Goal: Task Accomplishment & Management: Manage account settings

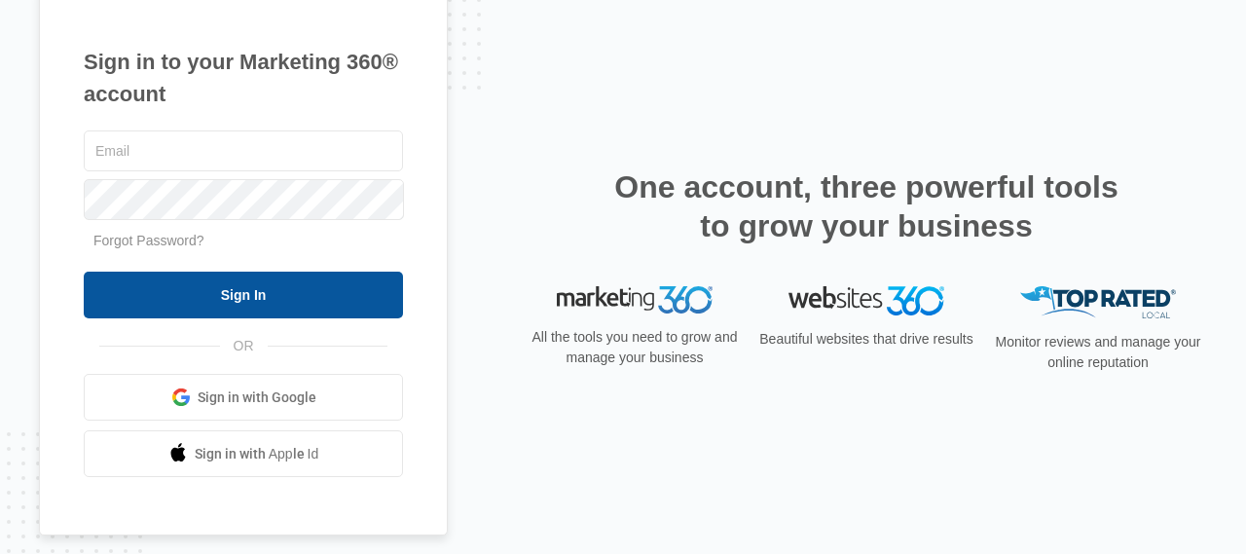
type input "[EMAIL_ADDRESS][DOMAIN_NAME]"
click at [249, 291] on input "Sign In" at bounding box center [243, 295] width 319 height 47
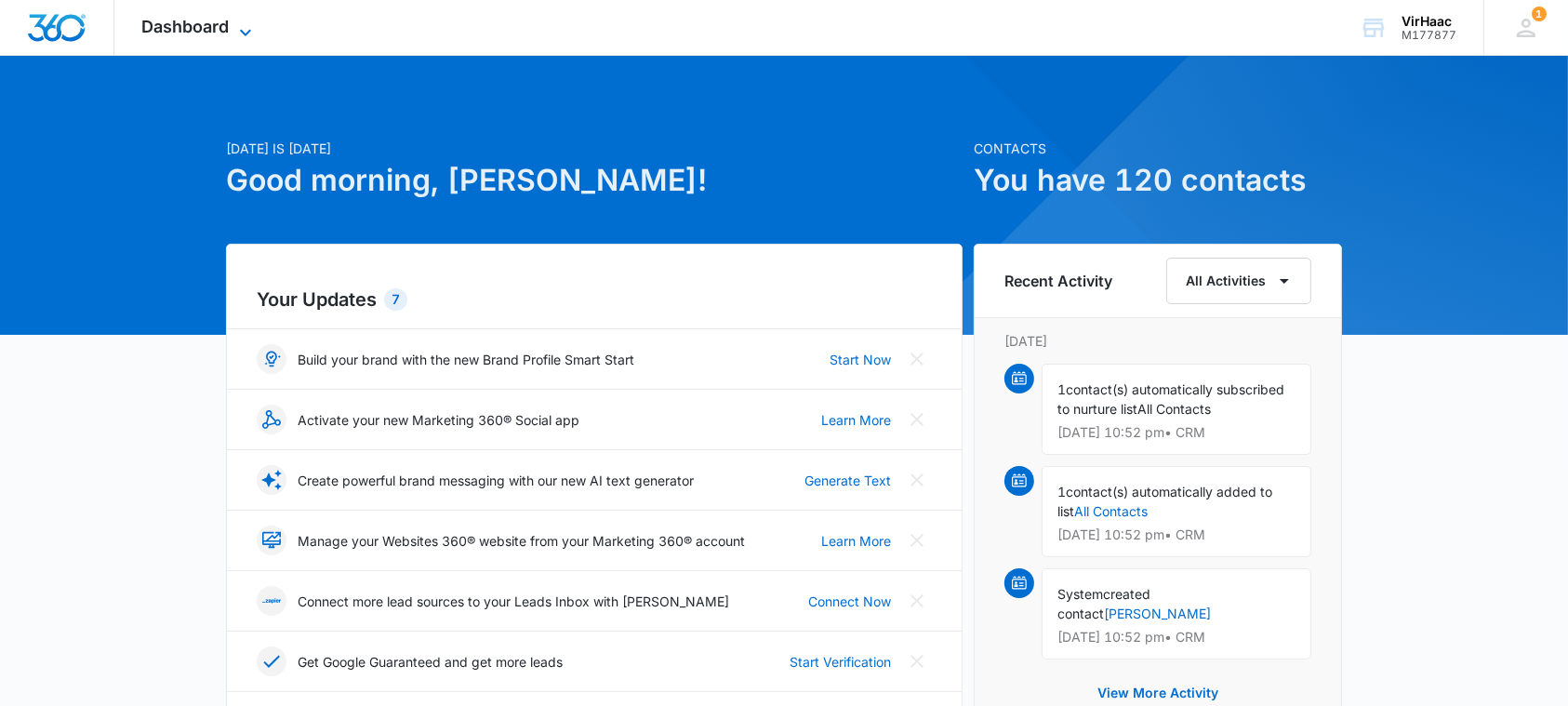
click at [248, 33] on icon at bounding box center [245, 32] width 22 height 22
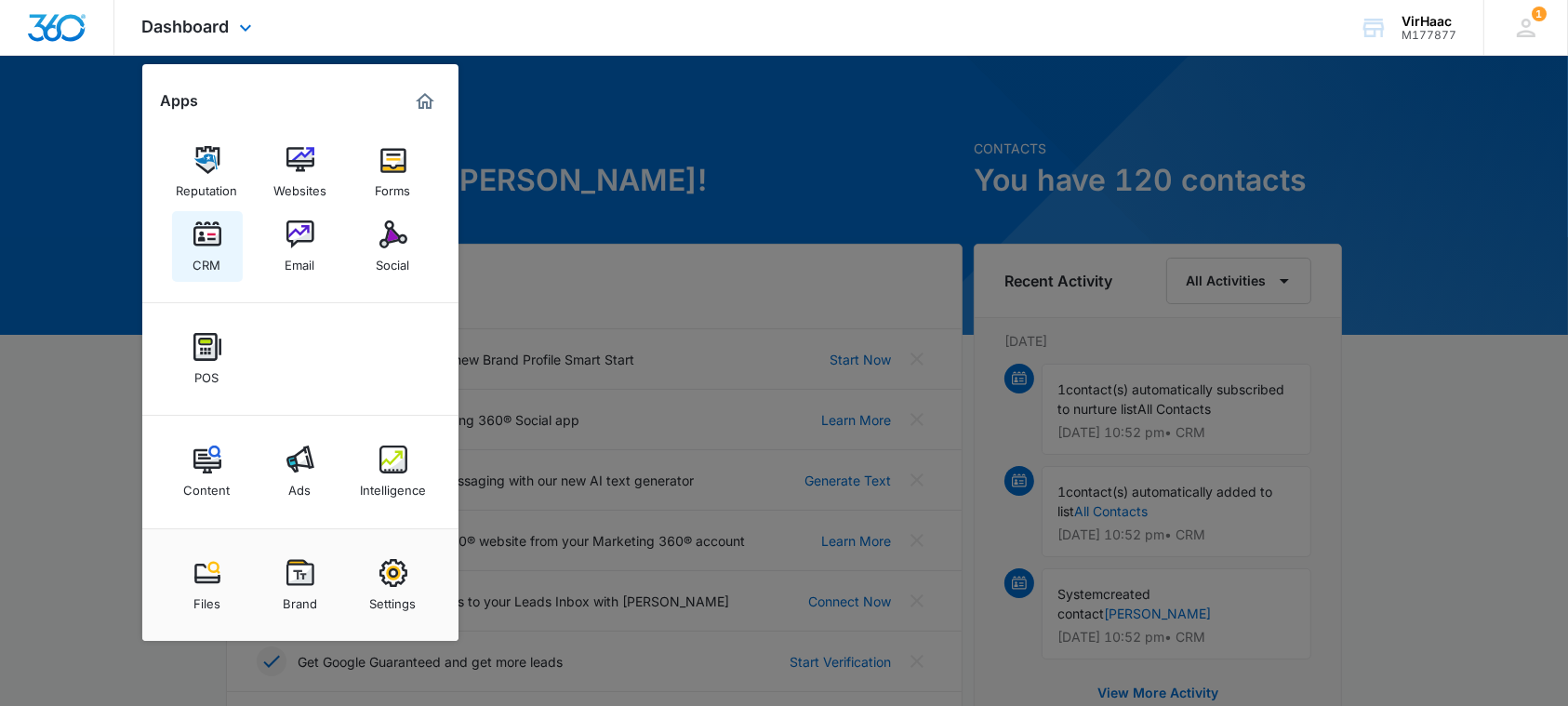
click at [210, 228] on img at bounding box center [206, 234] width 28 height 28
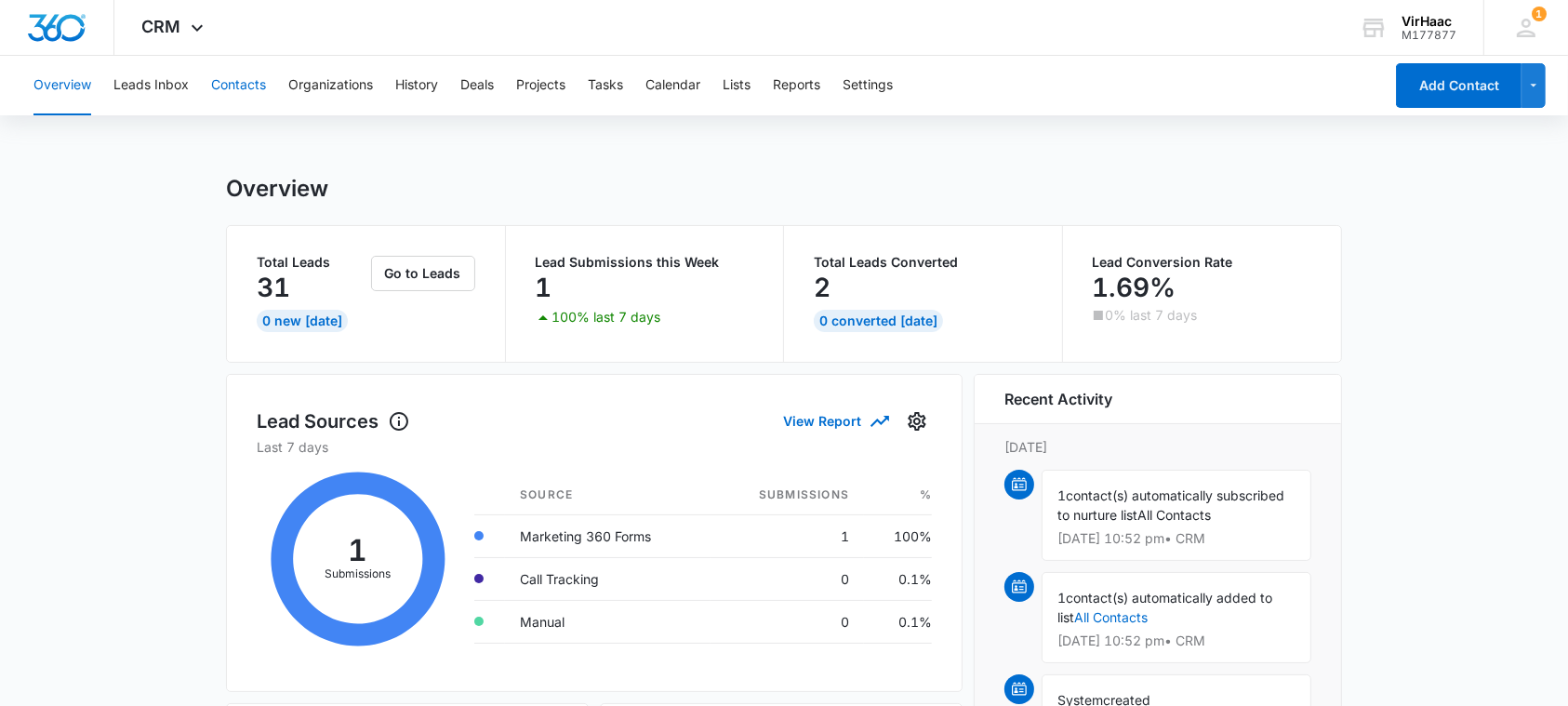
click at [248, 93] on button "Contacts" at bounding box center [238, 85] width 54 height 59
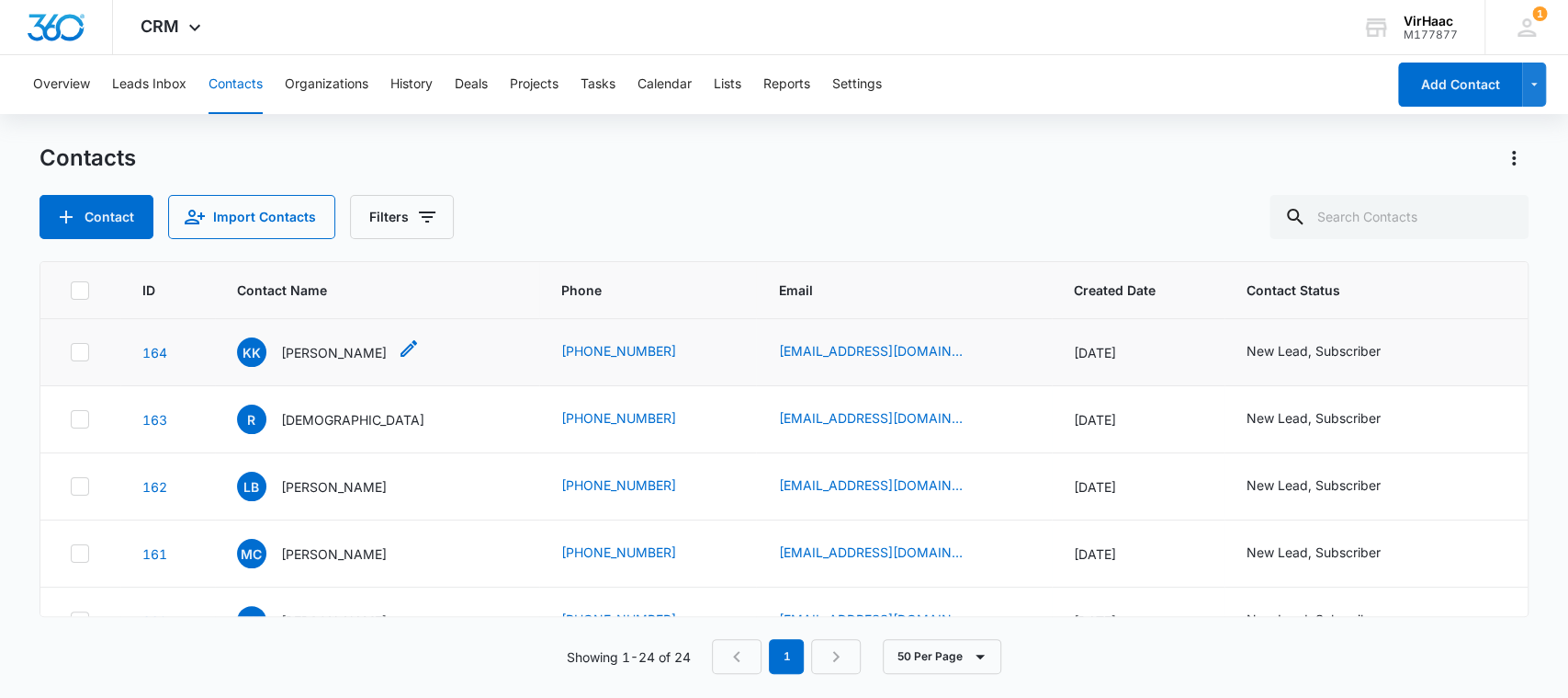
click at [313, 349] on p "[PERSON_NAME]" at bounding box center [334, 352] width 106 height 19
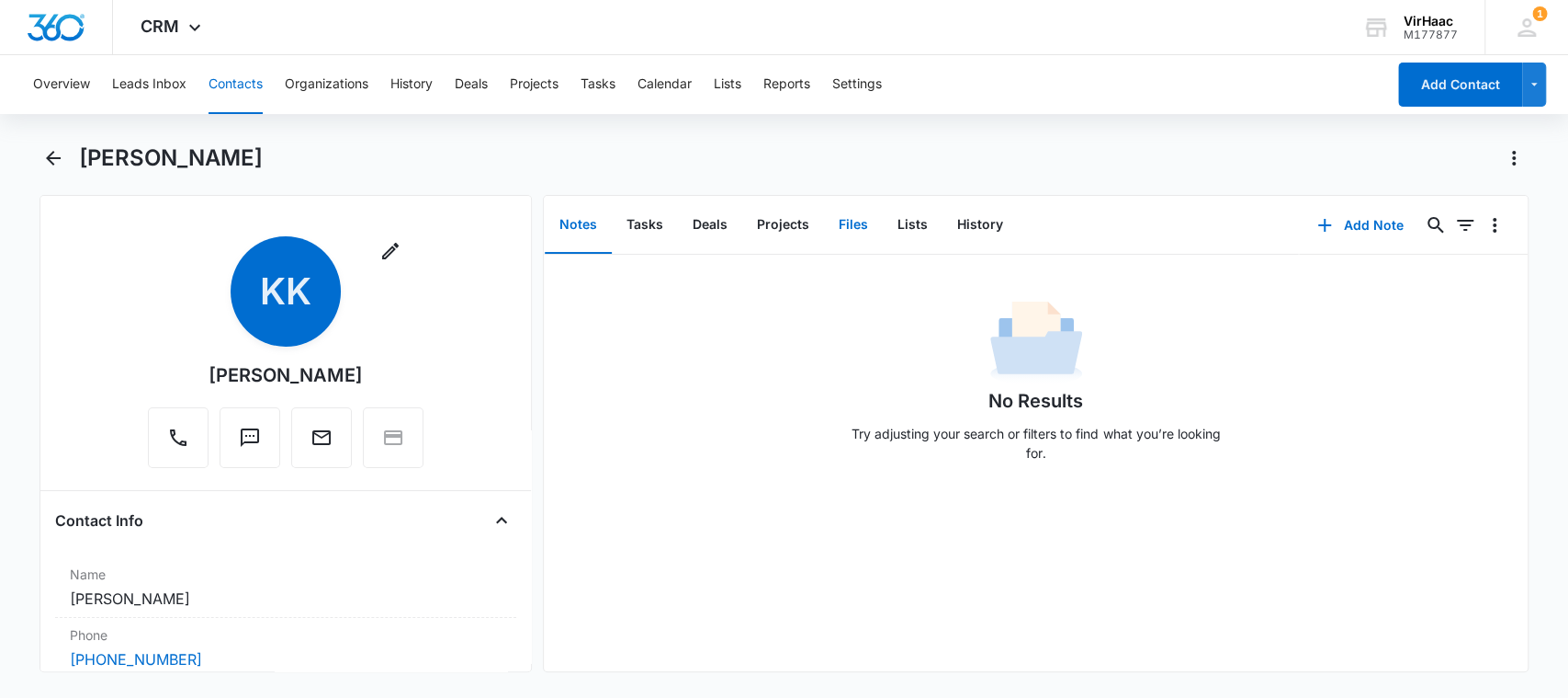
click at [850, 225] on button "Files" at bounding box center [853, 225] width 59 height 57
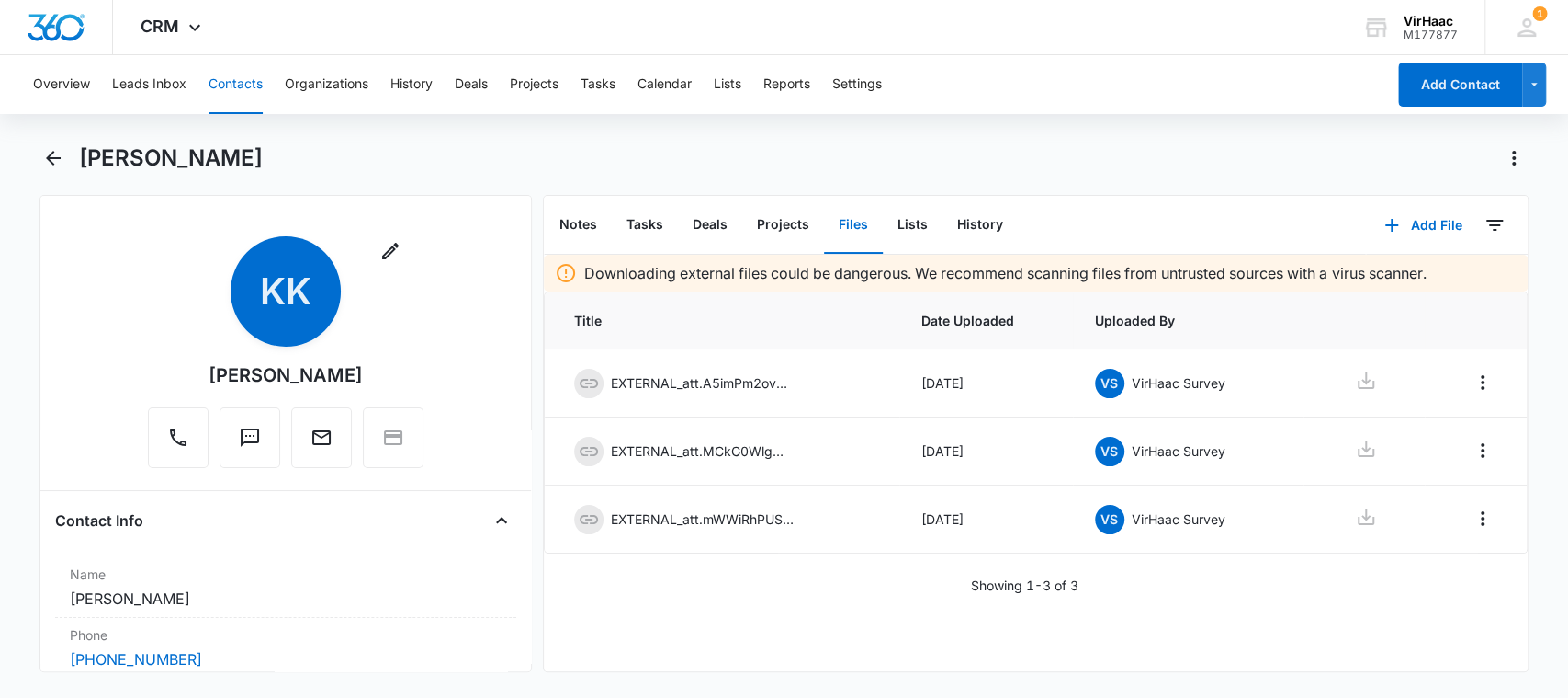
drag, startPoint x: 276, startPoint y: 157, endPoint x: 76, endPoint y: 160, distance: 200.0
click at [76, 160] on div "[PERSON_NAME]" at bounding box center [784, 169] width 1490 height 51
copy h1 "[PERSON_NAME]"
click at [1355, 385] on icon at bounding box center [1365, 380] width 22 height 22
click at [1355, 452] on icon at bounding box center [1365, 448] width 22 height 22
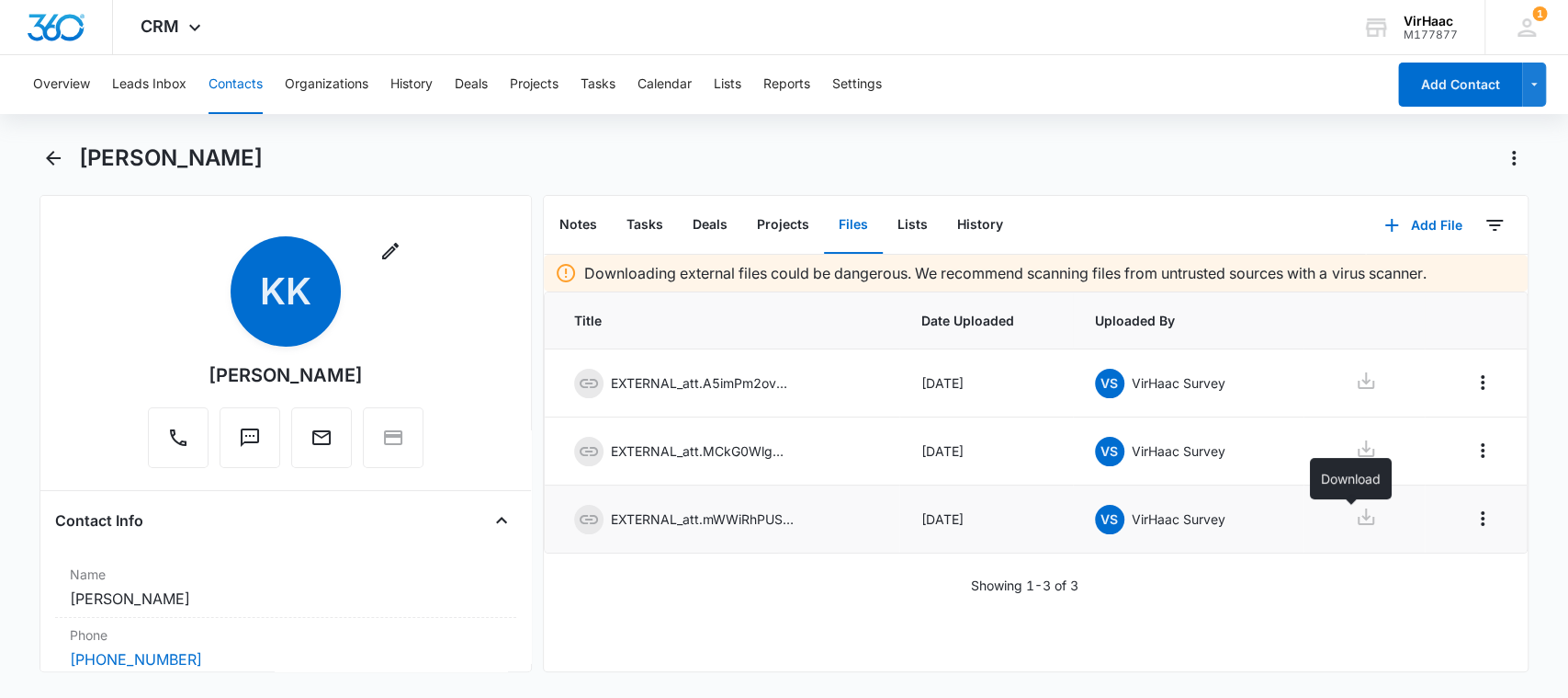
click at [1355, 521] on icon at bounding box center [1365, 516] width 22 height 22
click at [125, 269] on div "Remove KK [PERSON_NAME]" at bounding box center [285, 355] width 462 height 239
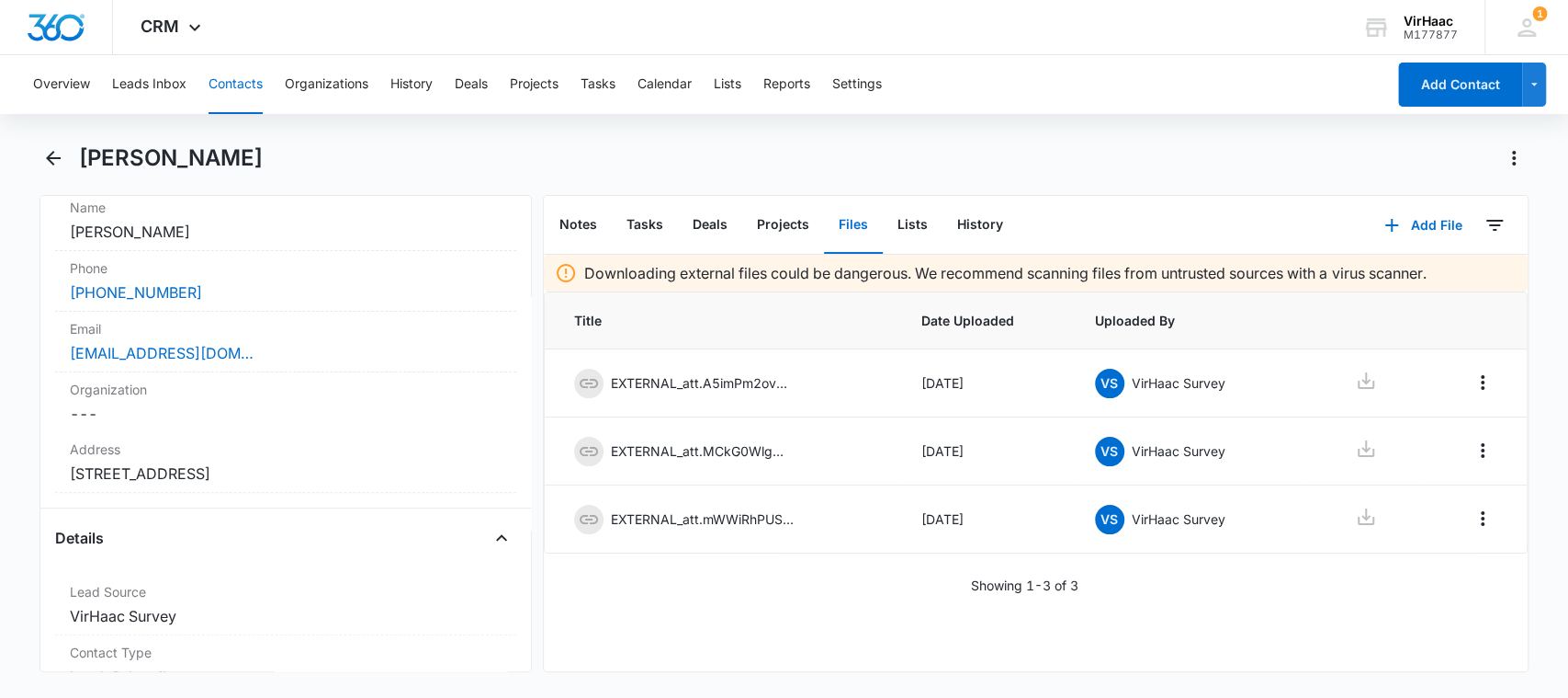
scroll to position [352, 0]
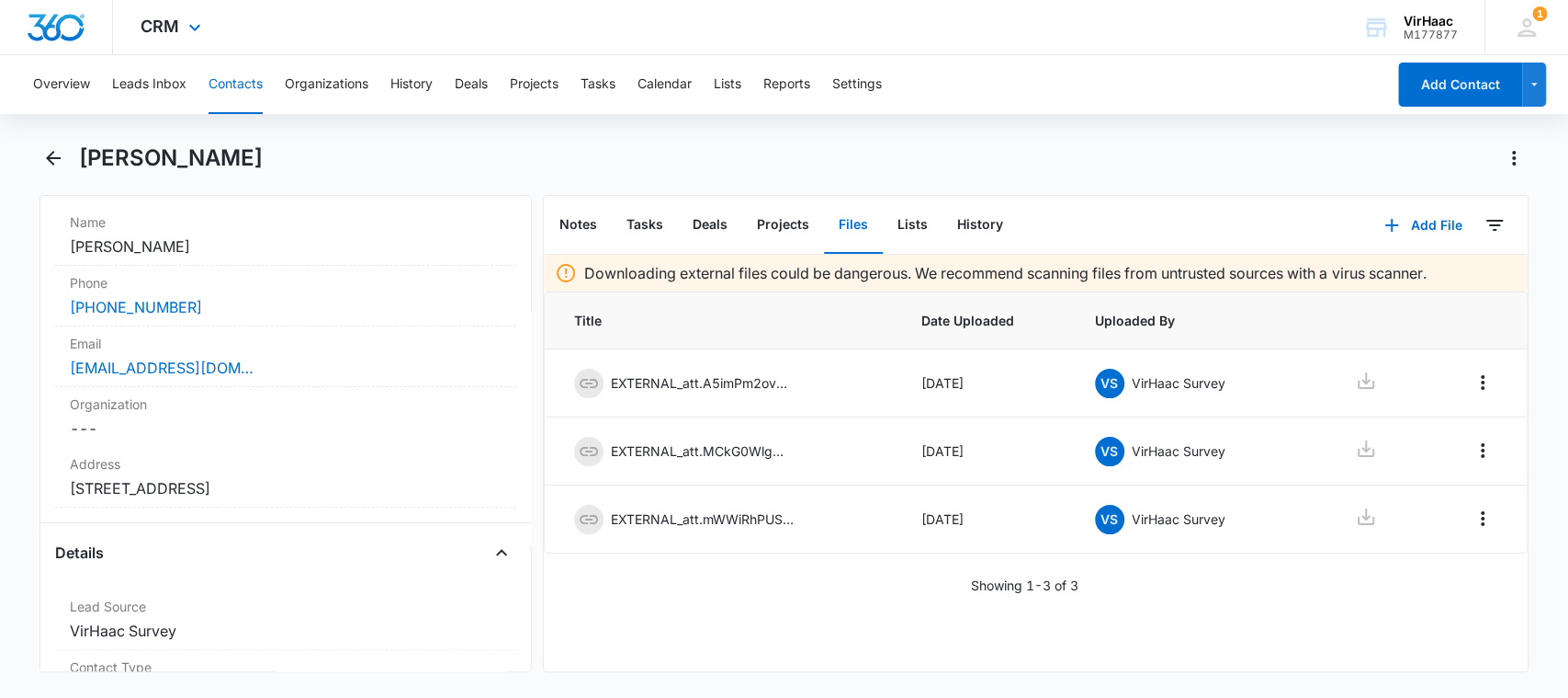
click at [285, 25] on div "CRM Apps Reputation Websites Forms CRM Email Social POS Content Ads Intelligenc…" at bounding box center [784, 27] width 1568 height 55
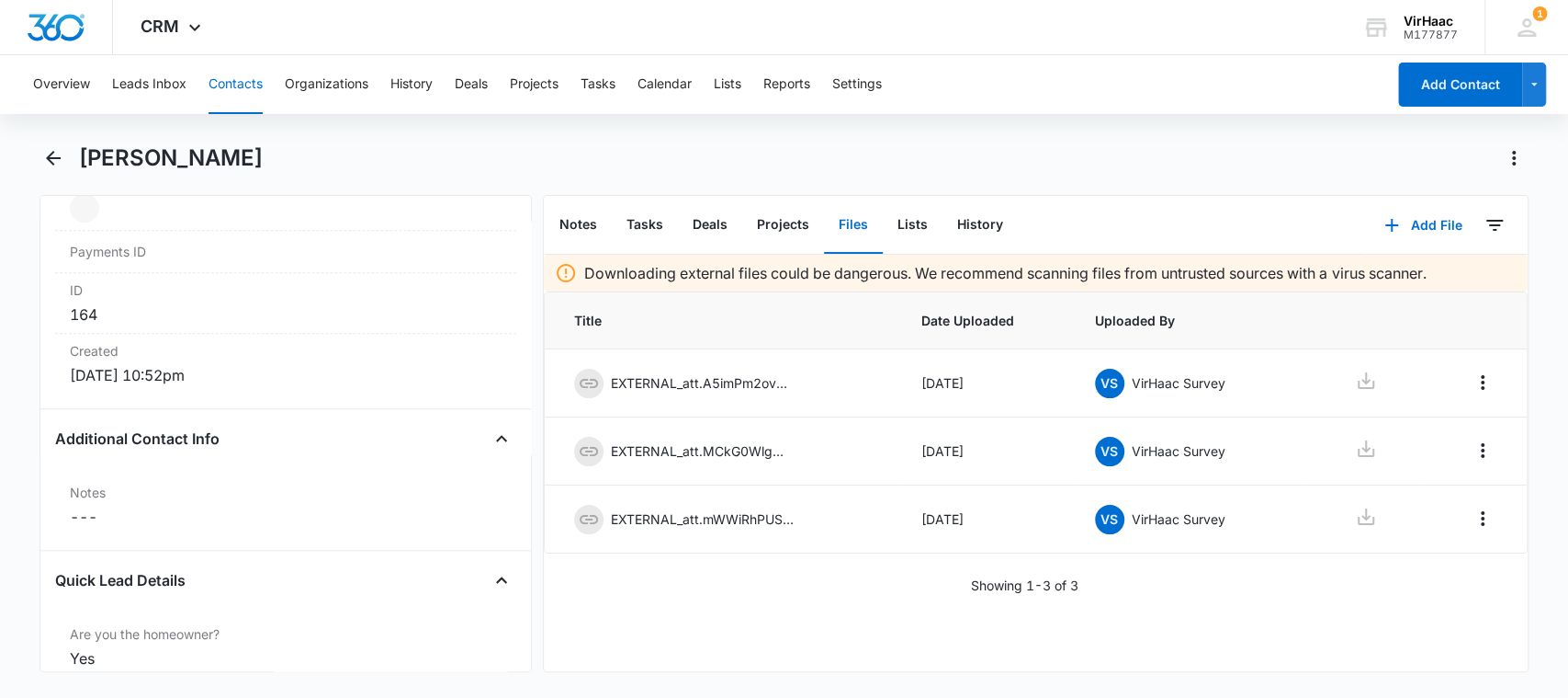
scroll to position [920, 0]
